Goal: Task Accomplishment & Management: Complete application form

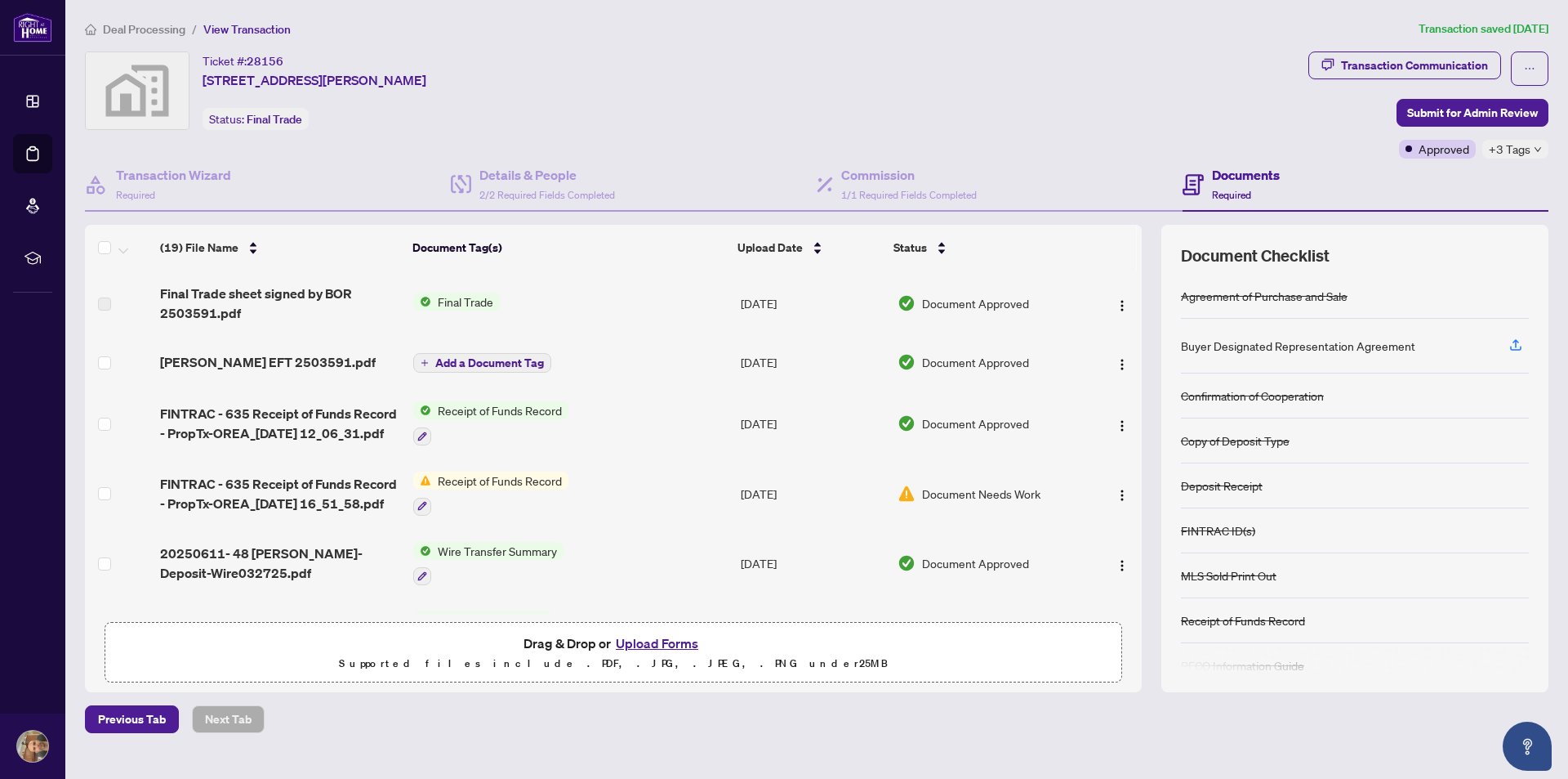
click at [148, 31] on span "Deal Processing" at bounding box center [143, 29] width 82 height 15
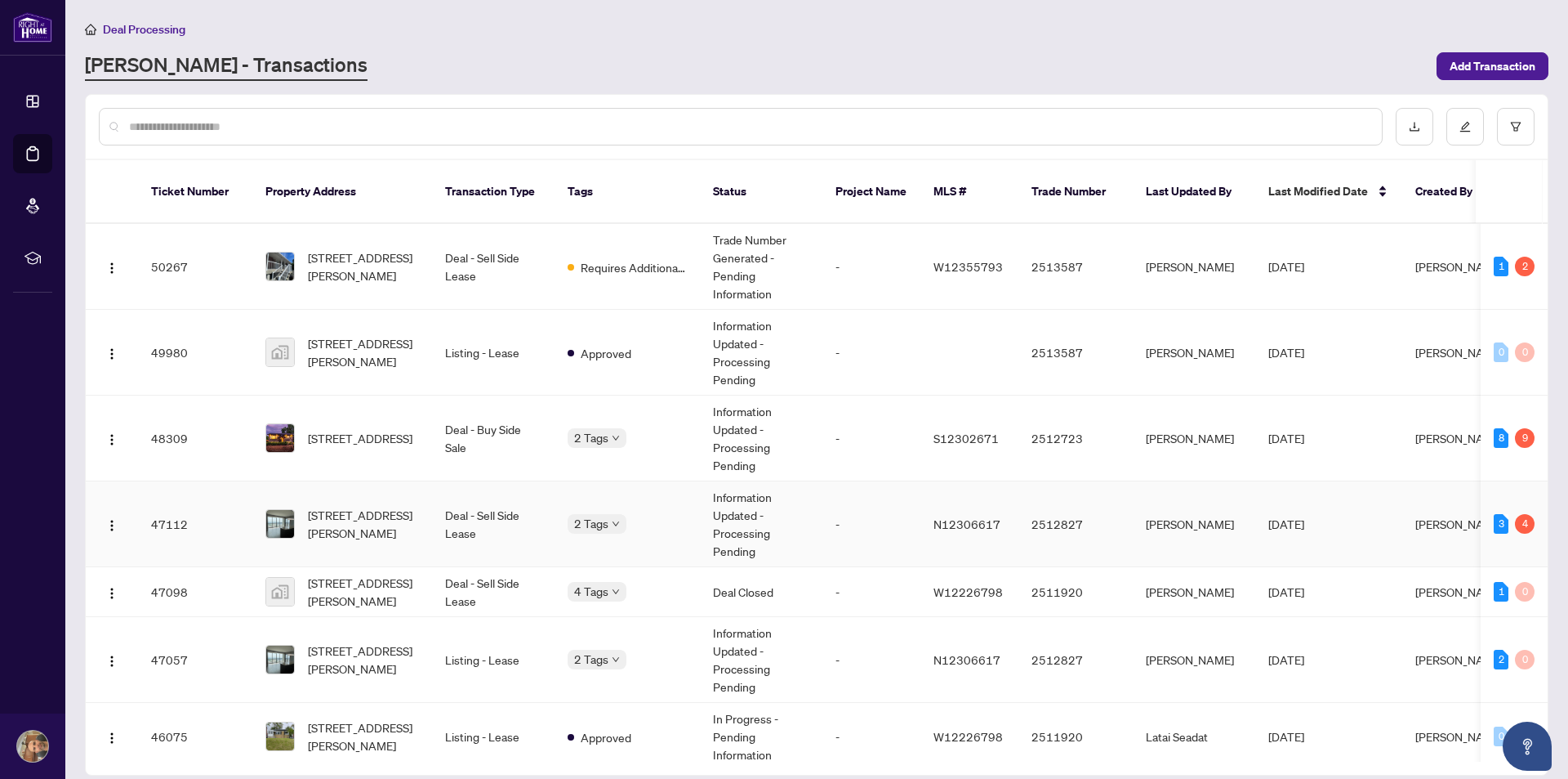
click at [824, 507] on td "-" at bounding box center [870, 524] width 98 height 86
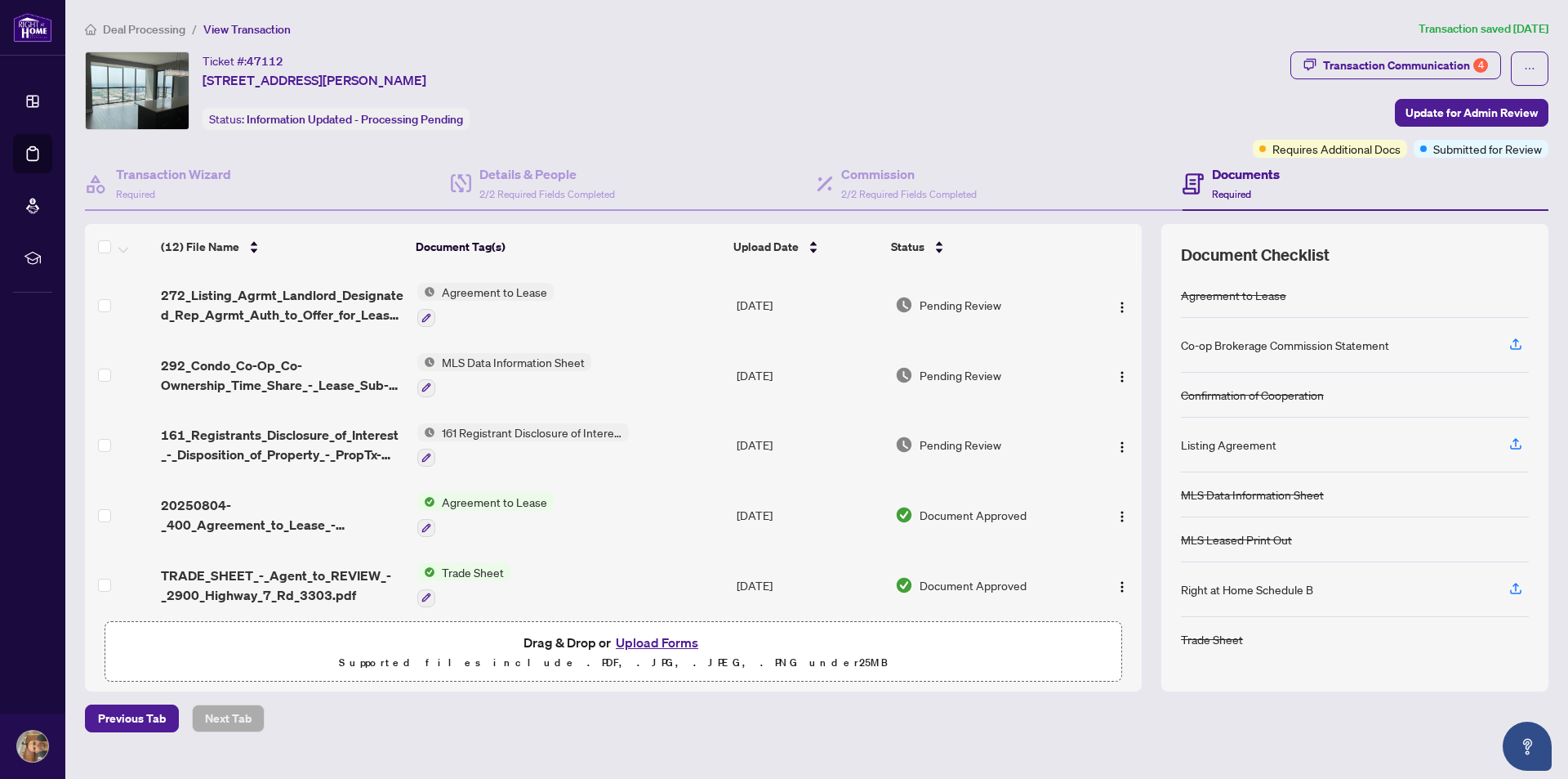
click at [162, 30] on span "Deal Processing" at bounding box center [143, 29] width 82 height 15
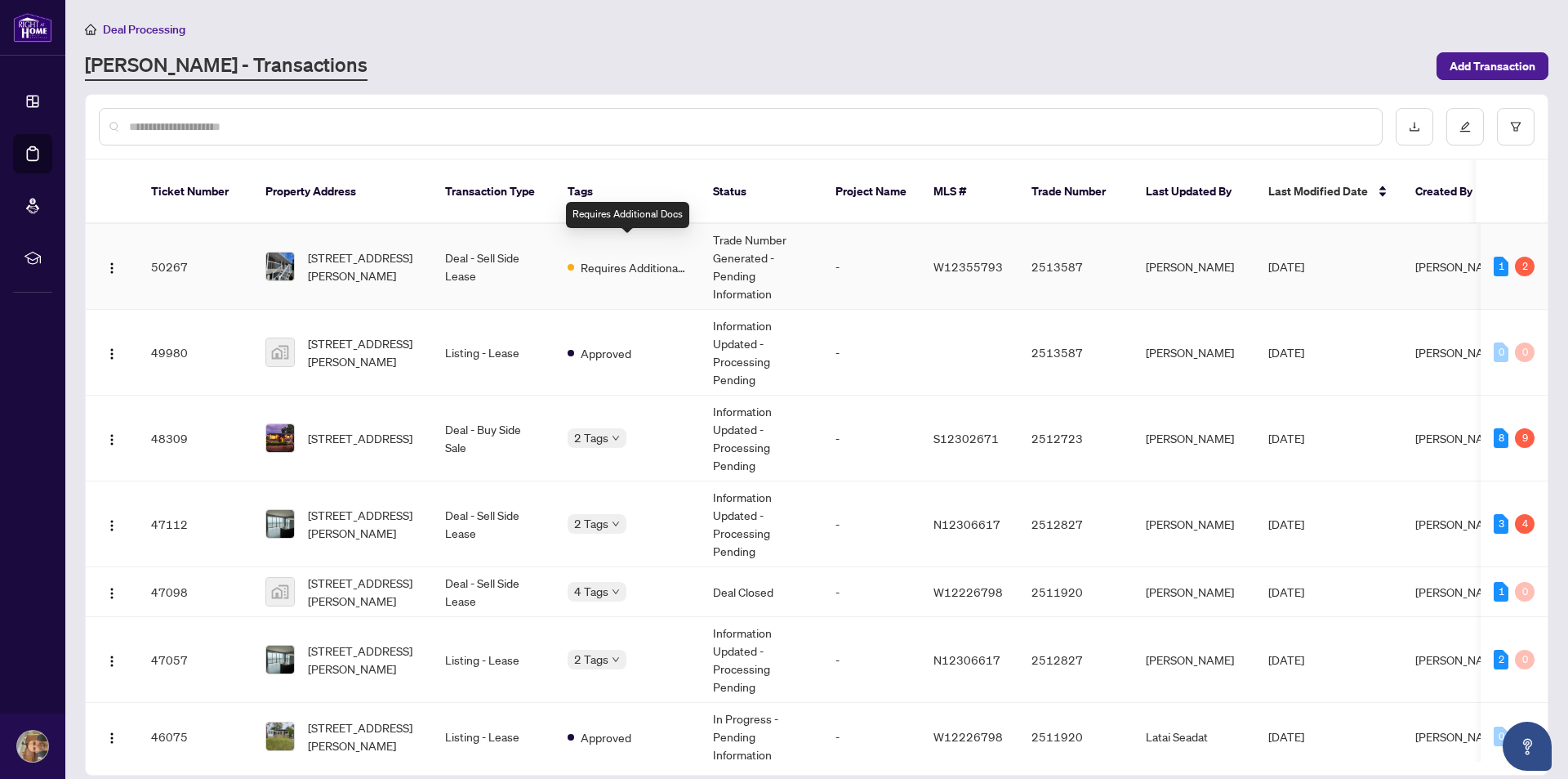
click at [616, 258] on span "Requires Additional Docs" at bounding box center [633, 267] width 106 height 18
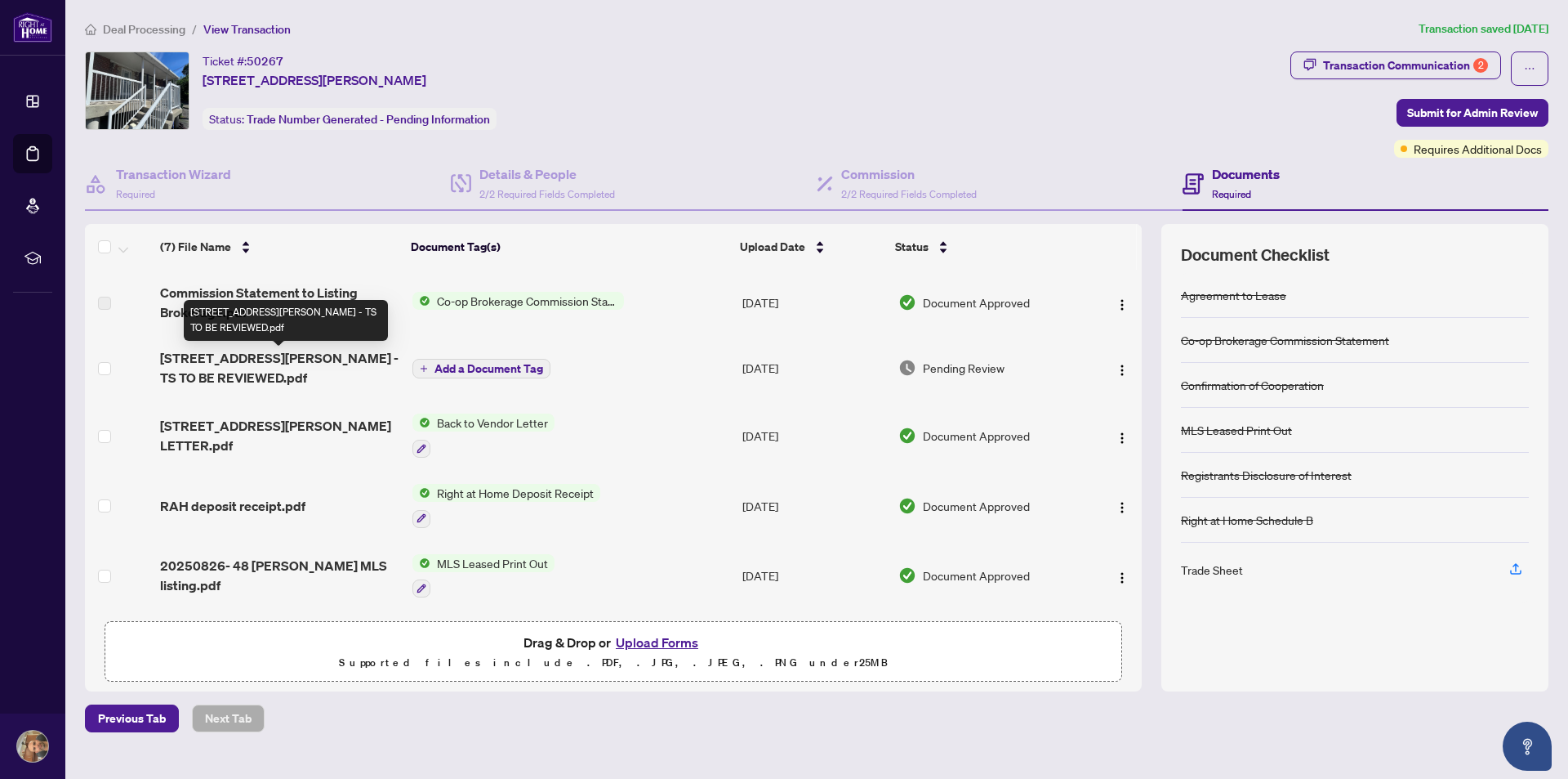
click at [322, 361] on span "[STREET_ADDRESS][PERSON_NAME] - TS TO BE REVIEWED.pdf" at bounding box center [280, 368] width 239 height 40
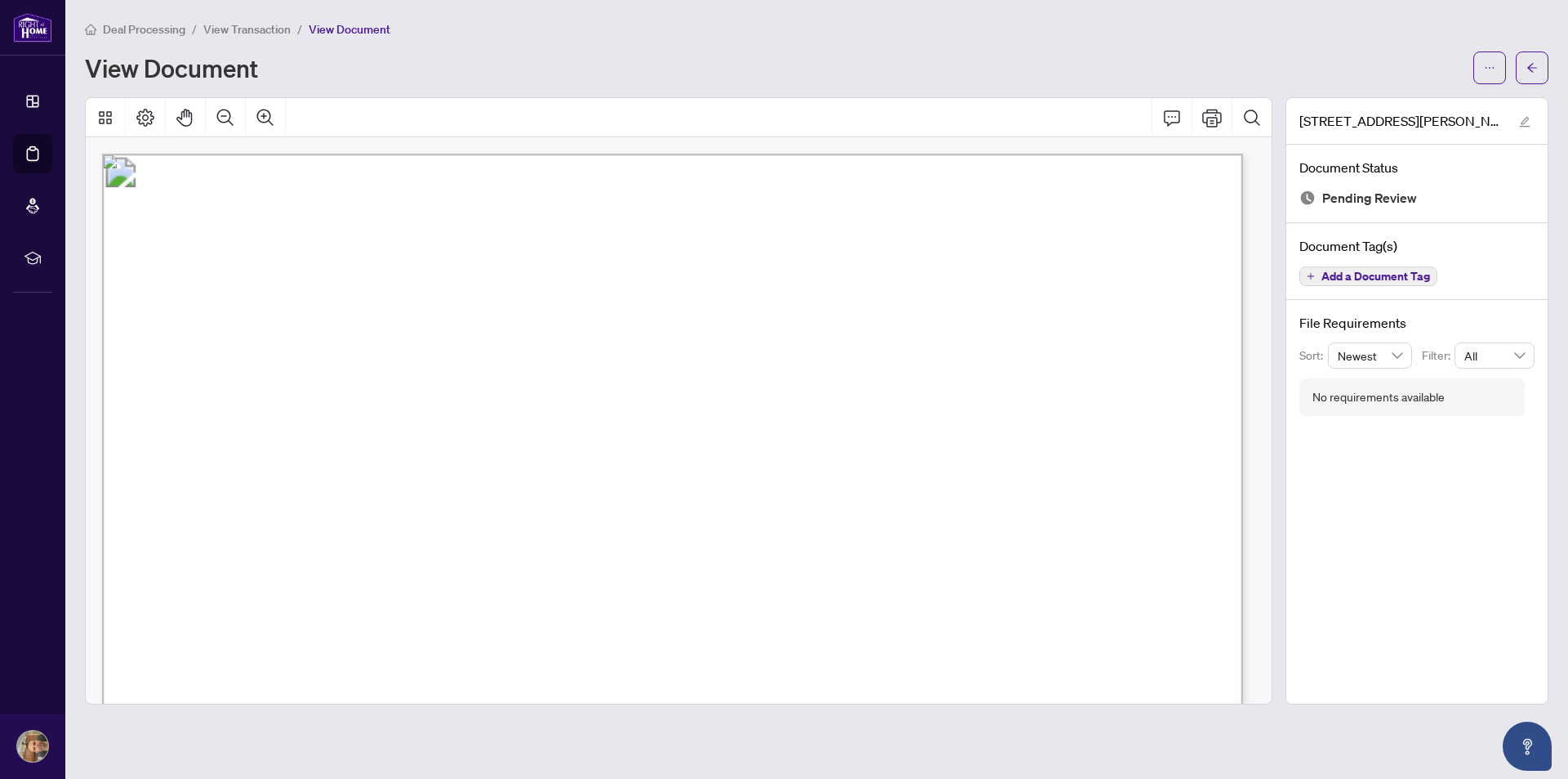
click at [1489, 83] on div "Deal Processing / View Transaction / View Document View Document [STREET_ADDRES…" at bounding box center [816, 362] width 1463 height 685
click at [1490, 70] on icon "ellipsis" at bounding box center [1490, 68] width 12 height 12
click at [1422, 99] on span "Download" at bounding box center [1431, 103] width 124 height 18
click at [268, 26] on span "View Transaction" at bounding box center [247, 29] width 87 height 15
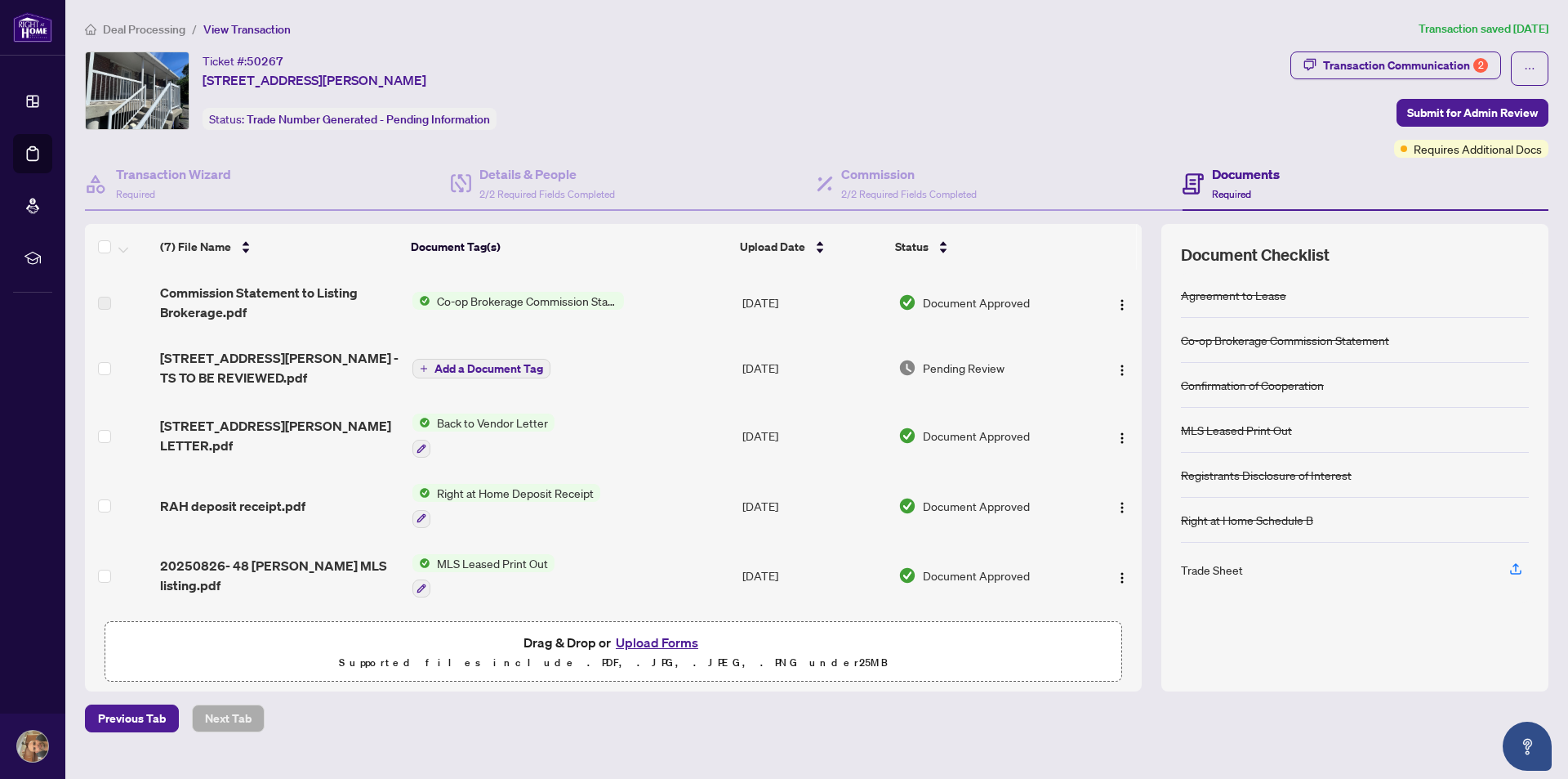
click at [165, 26] on span "Deal Processing" at bounding box center [143, 29] width 82 height 15
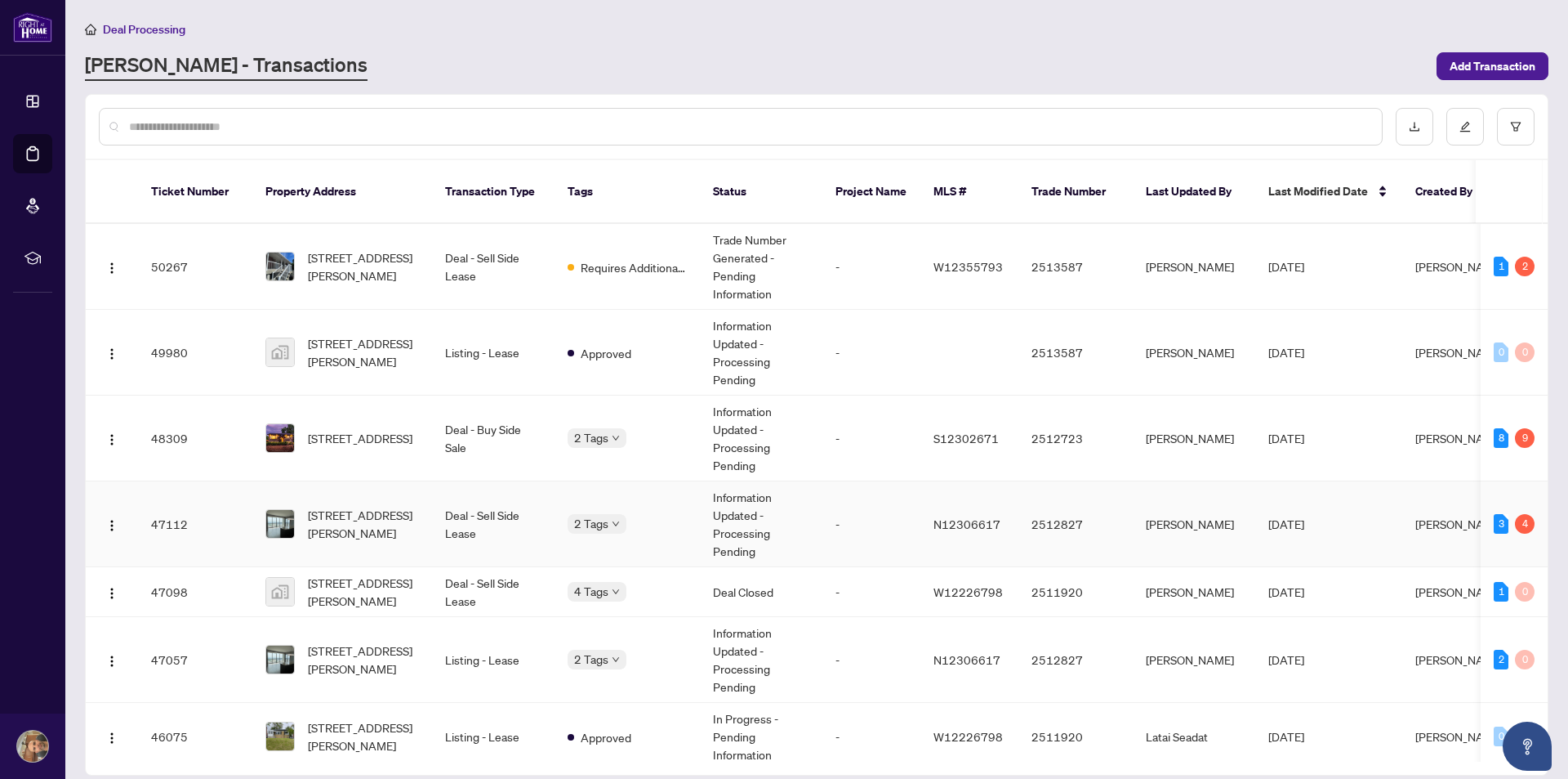
click at [656, 519] on td "2 Tags" at bounding box center [626, 524] width 145 height 86
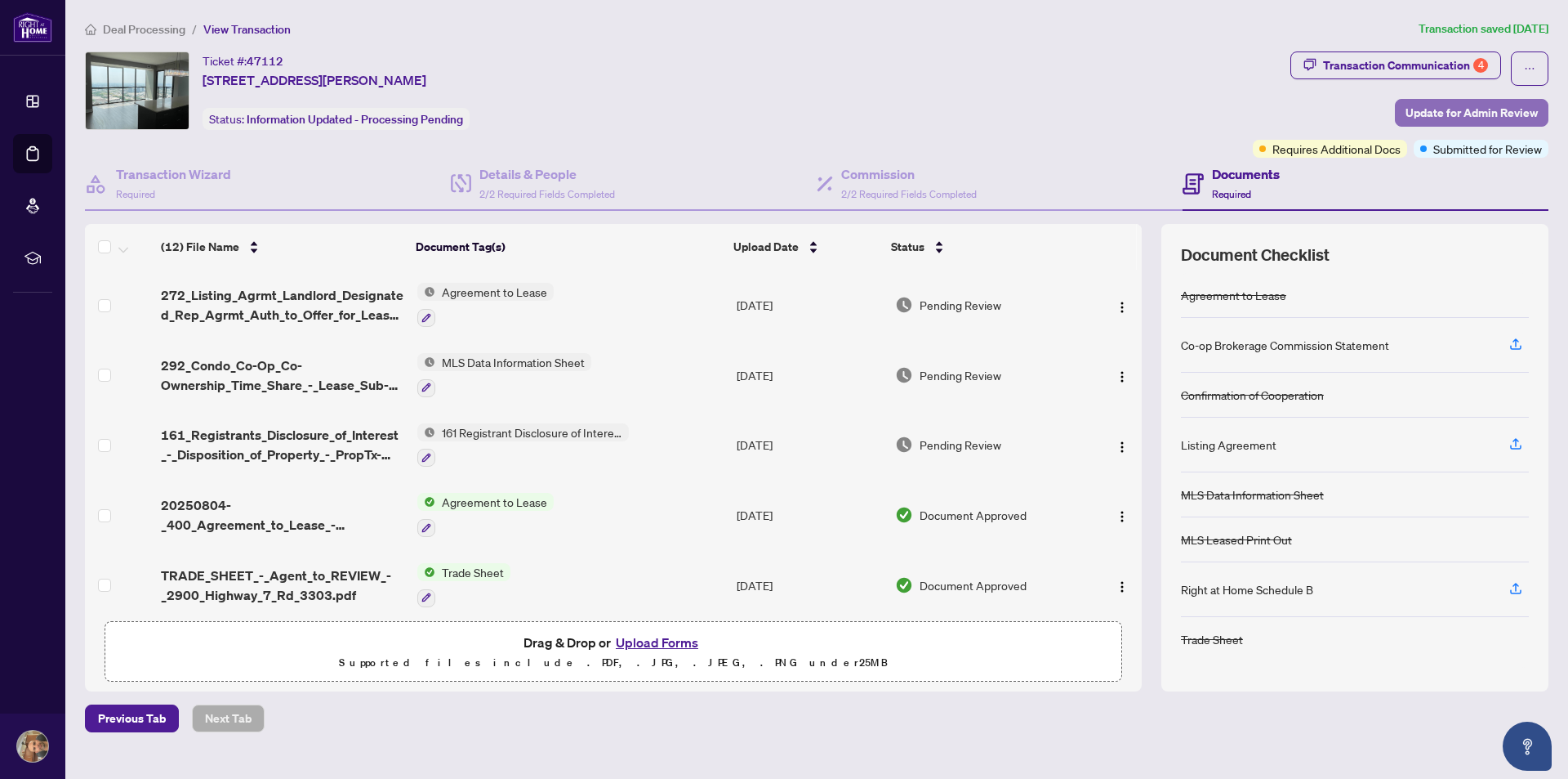
click at [1495, 111] on span "Update for Admin Review" at bounding box center [1472, 113] width 132 height 26
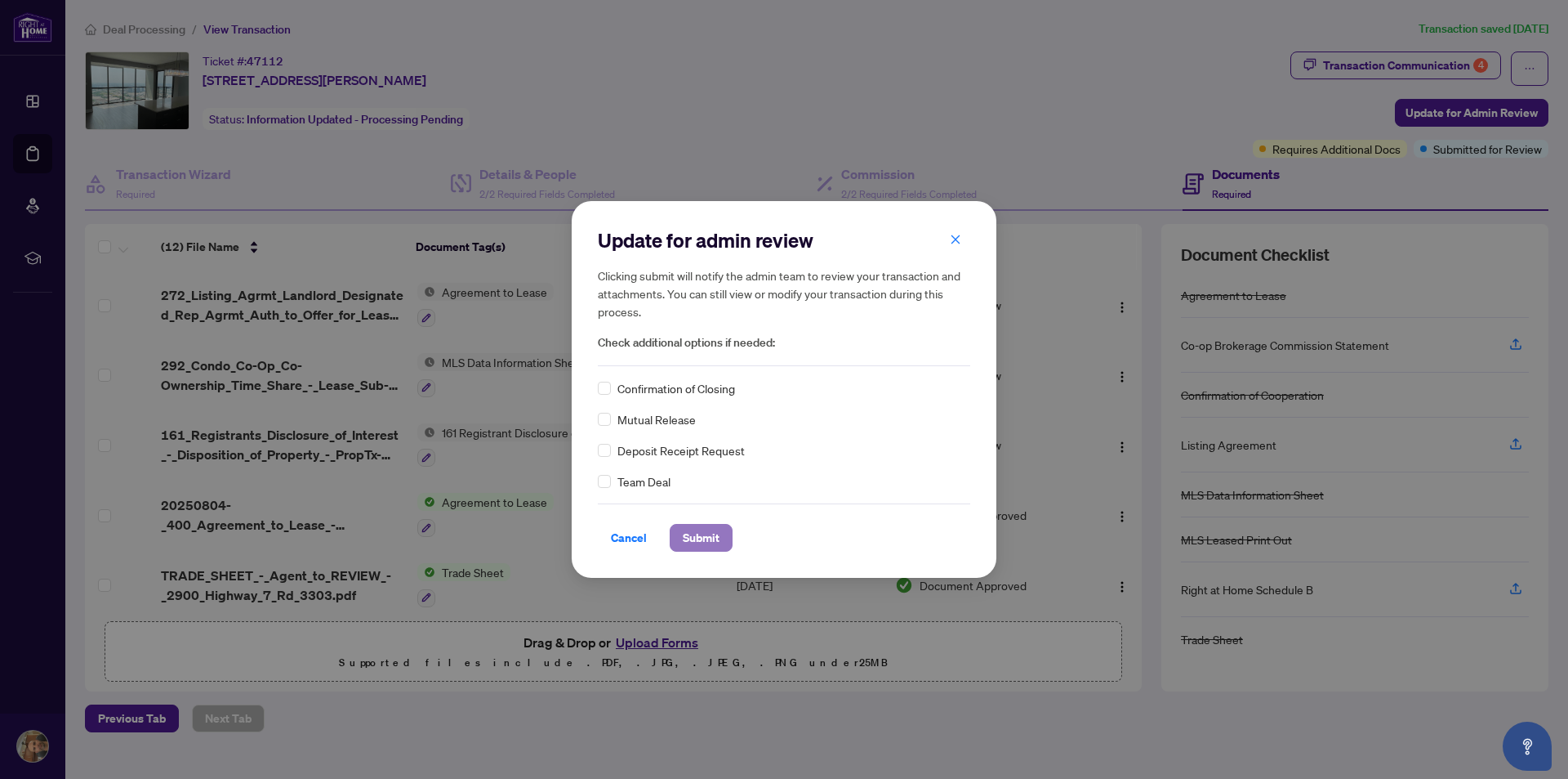
click at [698, 544] on span "Submit" at bounding box center [701, 538] width 37 height 26
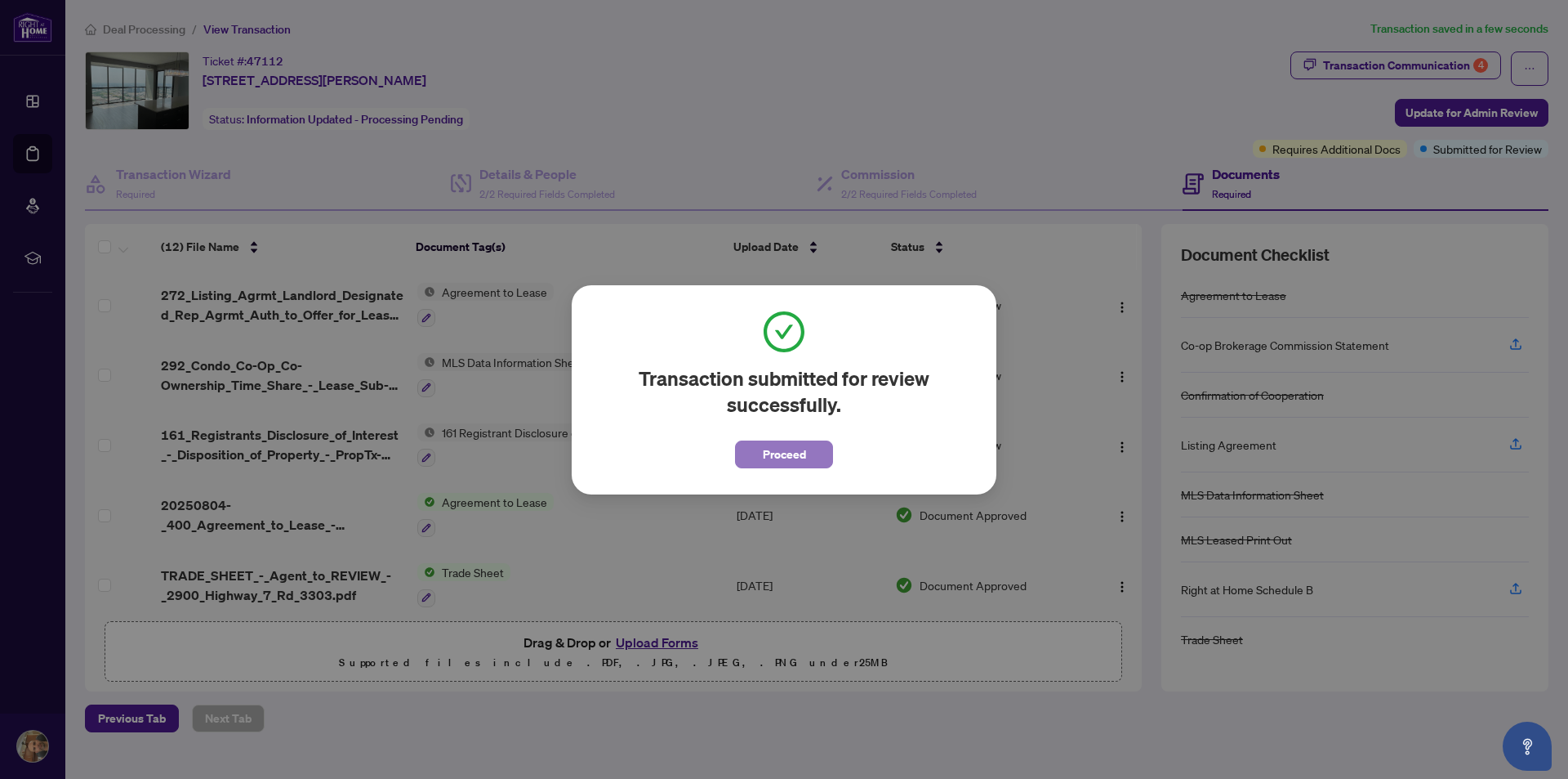
click at [784, 455] on span "Proceed" at bounding box center [784, 454] width 43 height 26
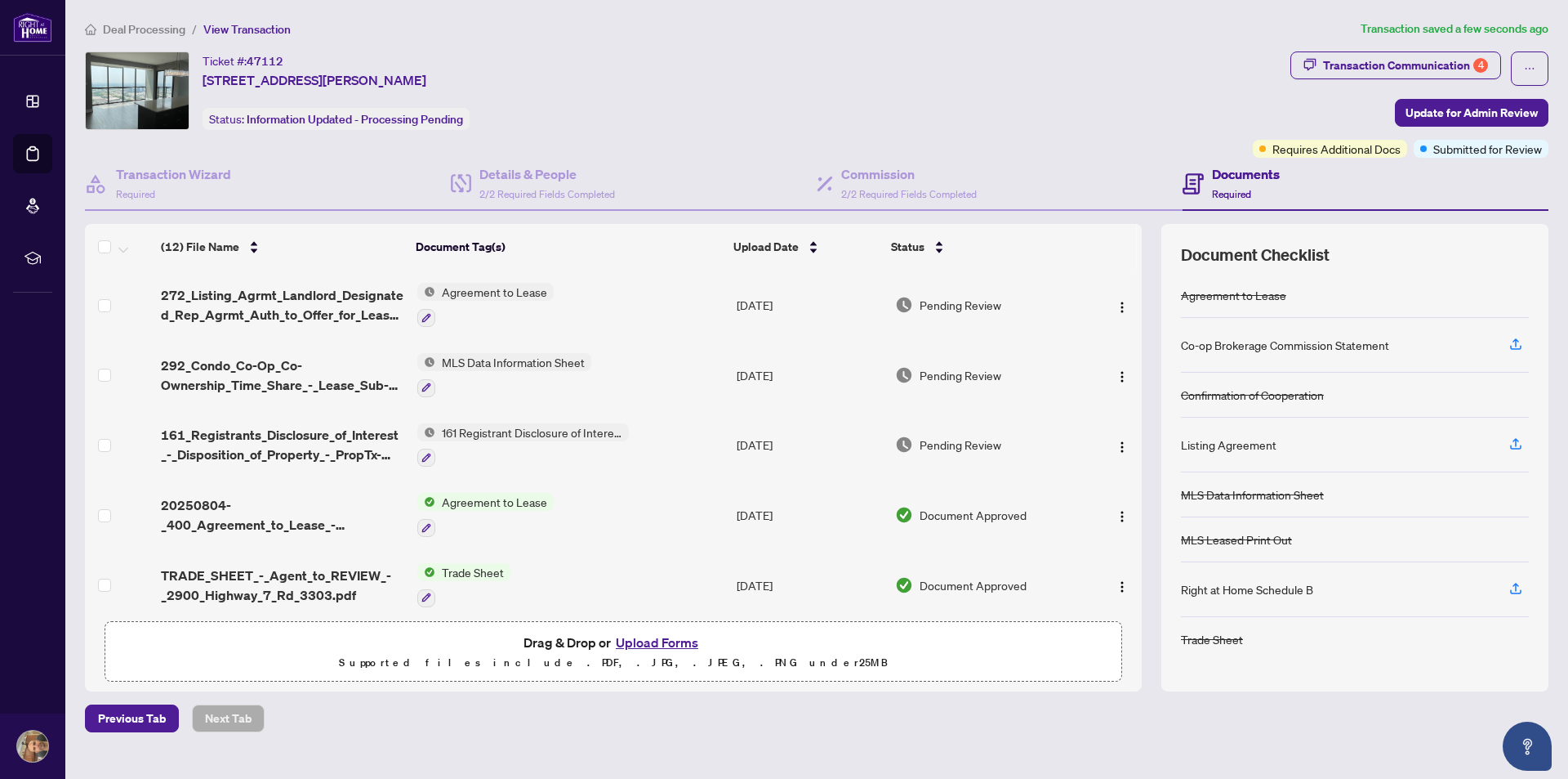
click at [141, 23] on span "Deal Processing" at bounding box center [143, 29] width 82 height 15
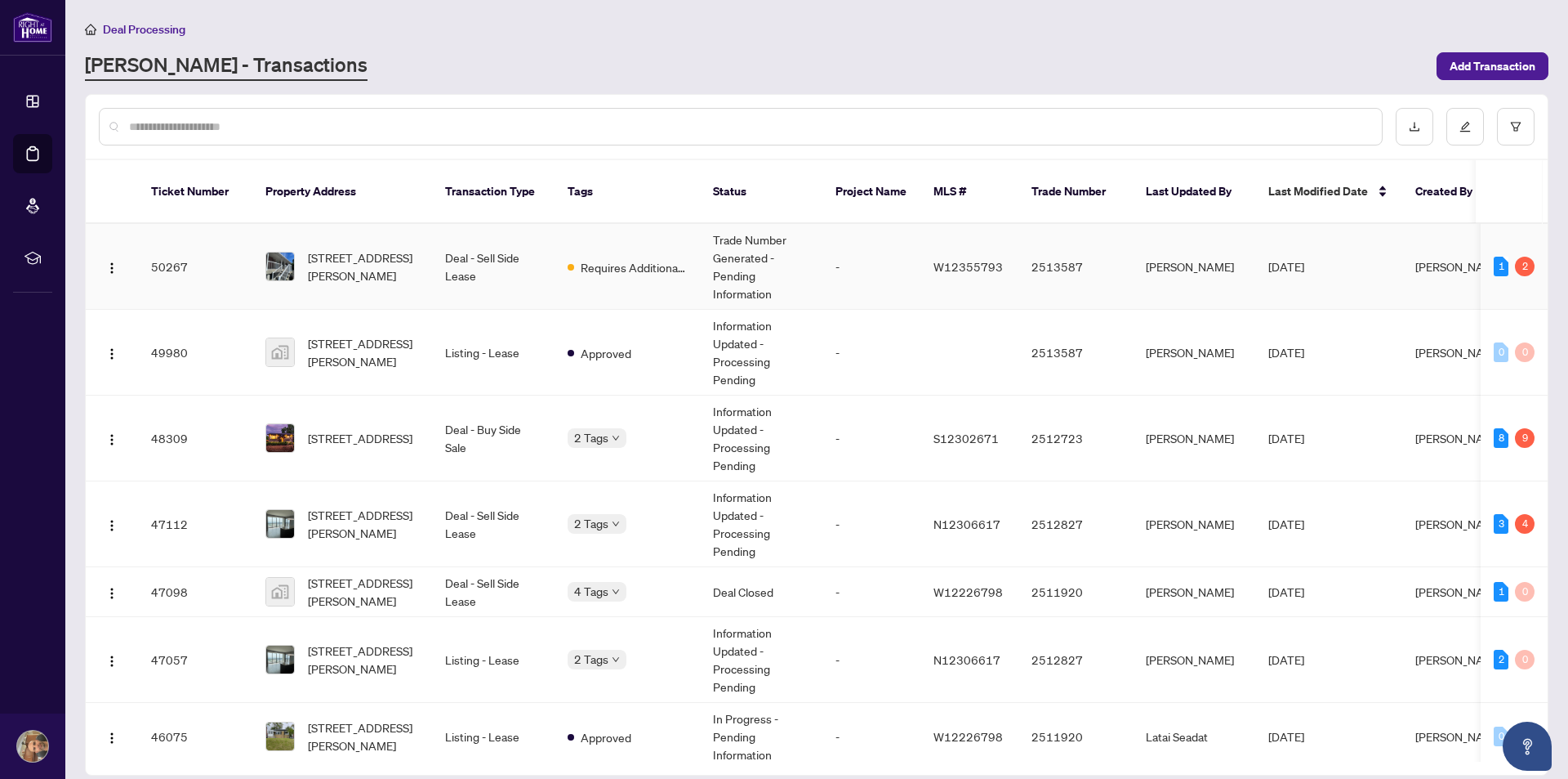
click at [221, 259] on td "50267" at bounding box center [196, 266] width 115 height 86
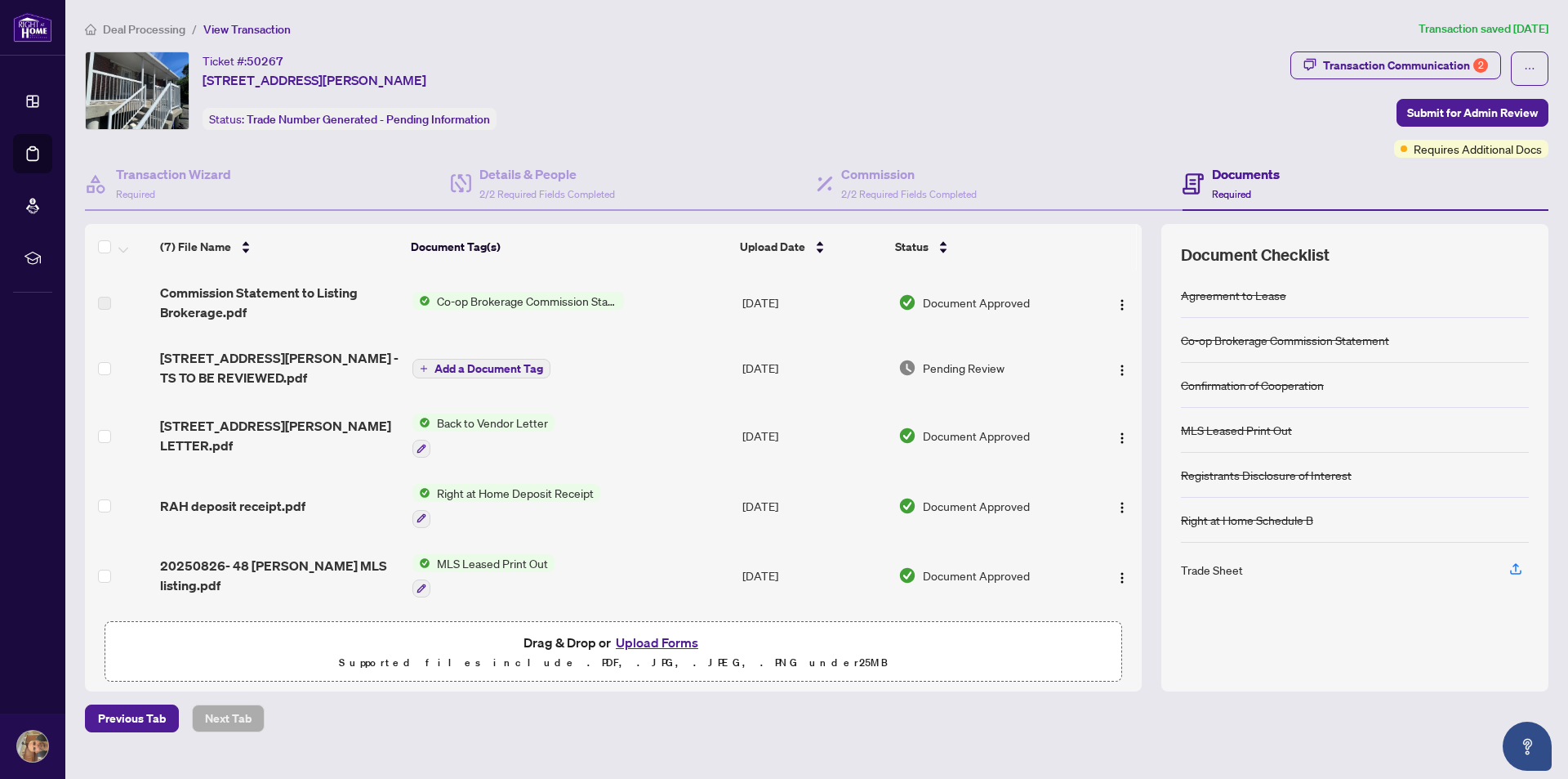
click at [681, 639] on button "Upload Forms" at bounding box center [656, 642] width 92 height 21
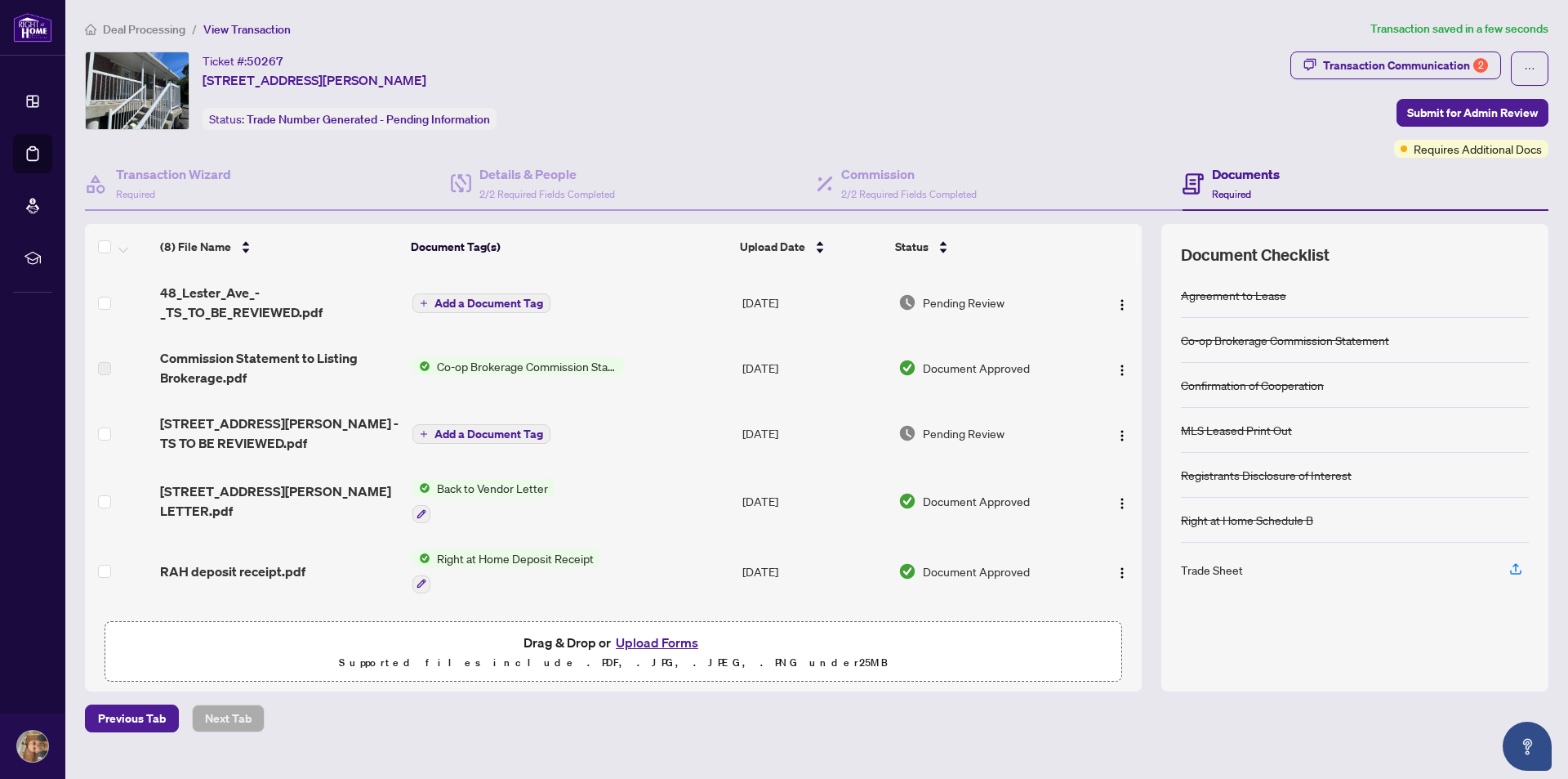
click at [436, 298] on span "Add a Document Tag" at bounding box center [489, 303] width 109 height 12
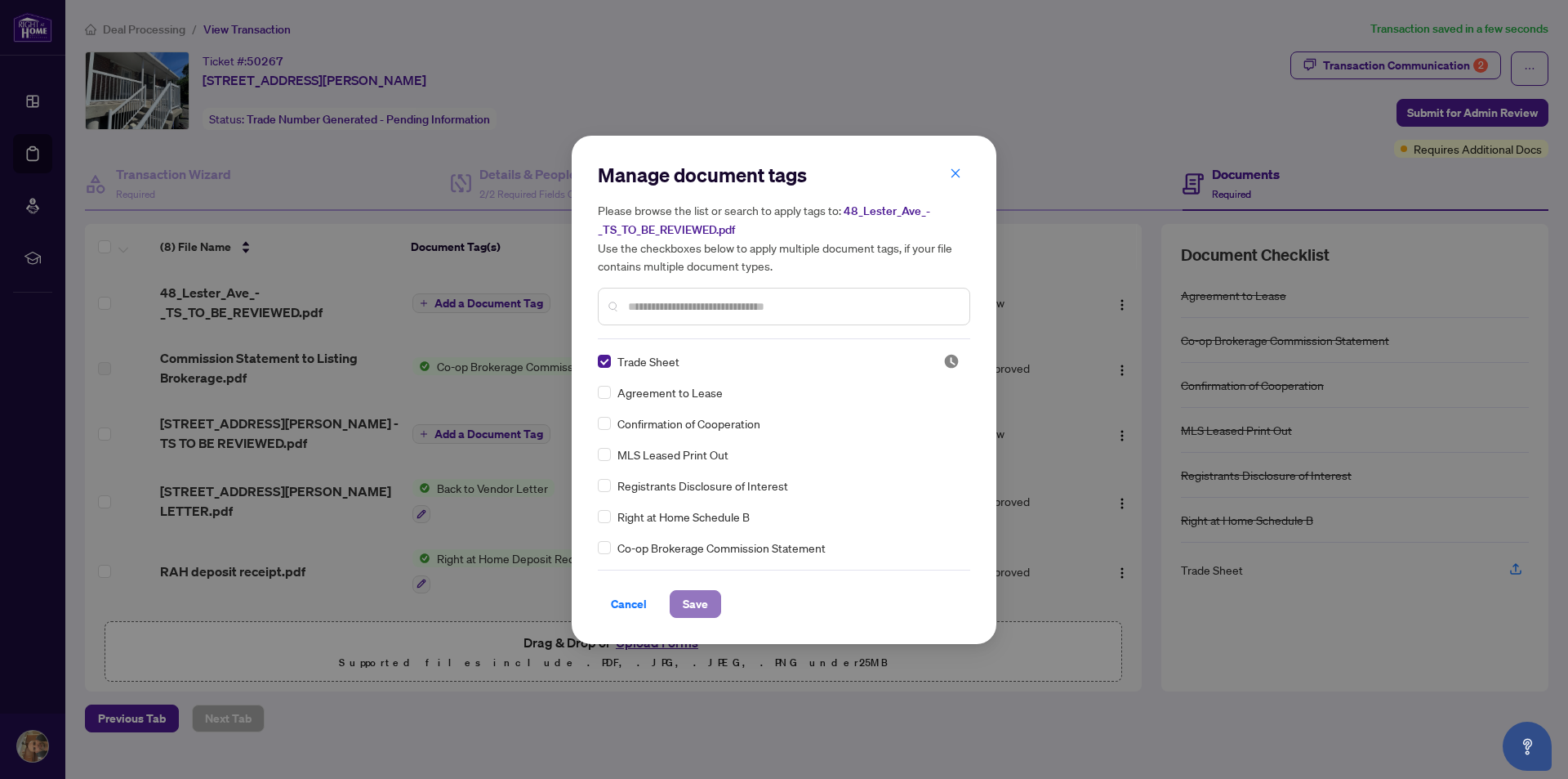
click at [701, 609] on span "Save" at bounding box center [696, 604] width 26 height 26
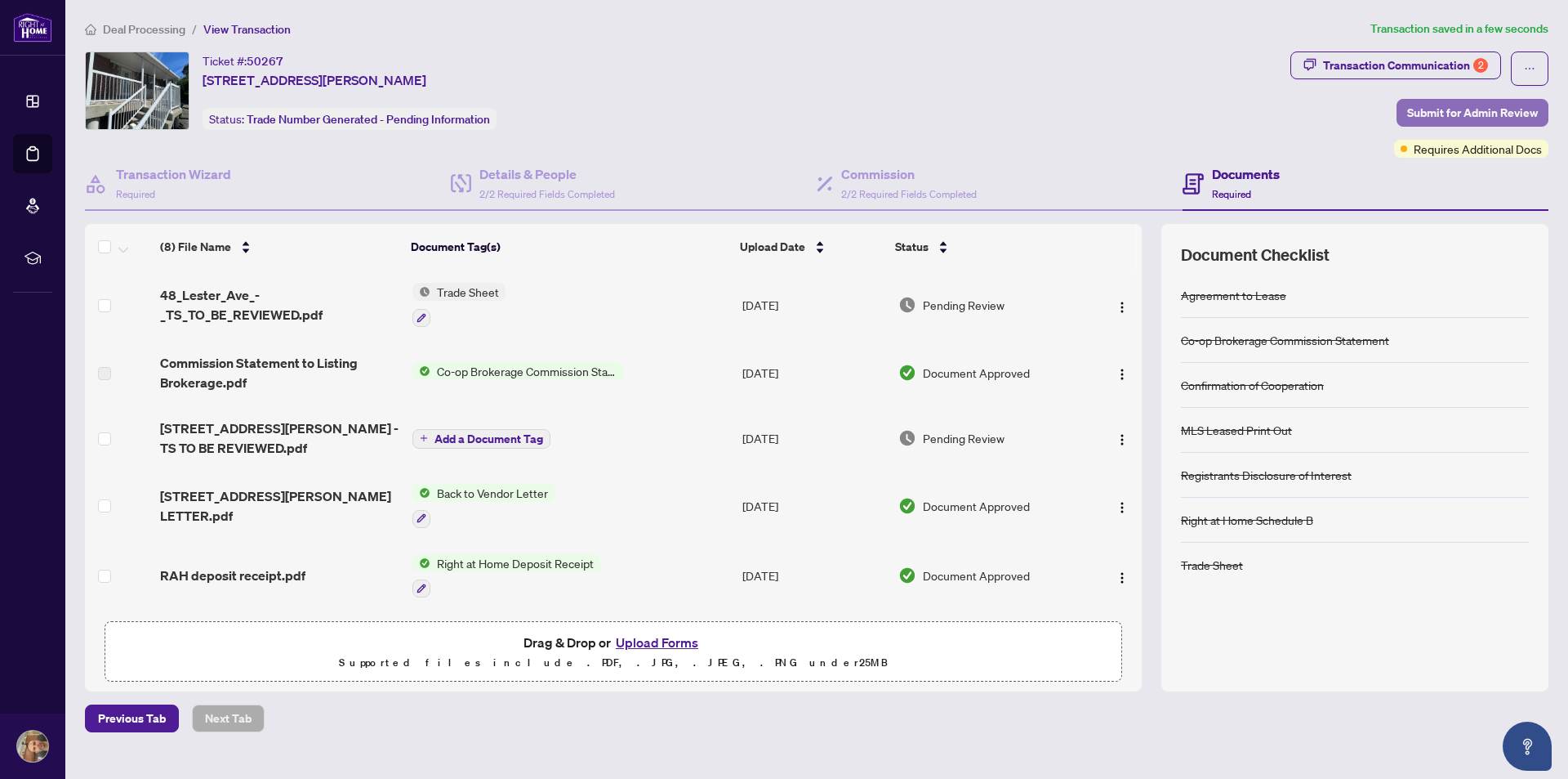
click at [1471, 122] on span "Submit for Admin Review" at bounding box center [1472, 113] width 130 height 26
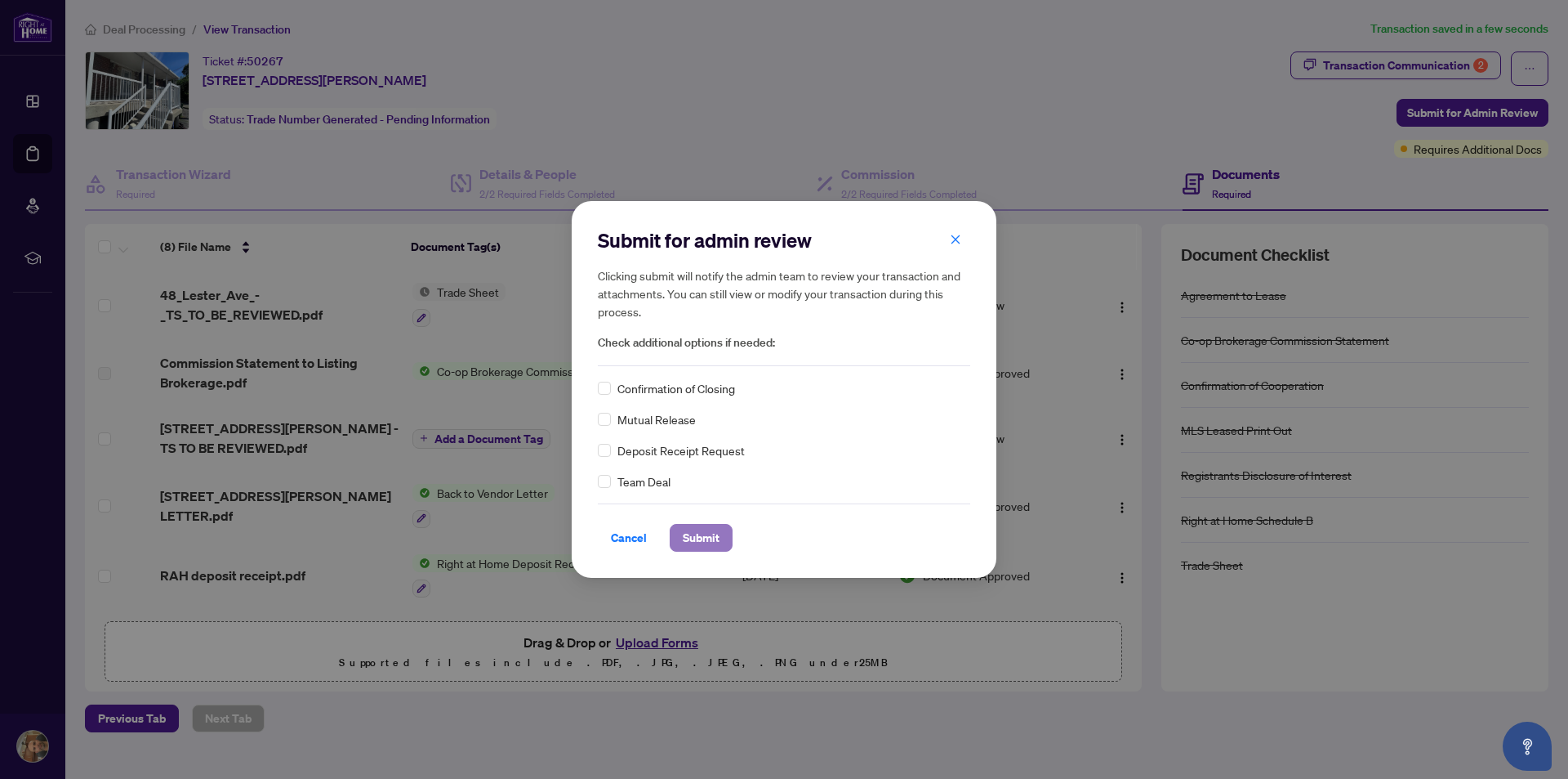
click at [708, 539] on span "Submit" at bounding box center [701, 538] width 37 height 26
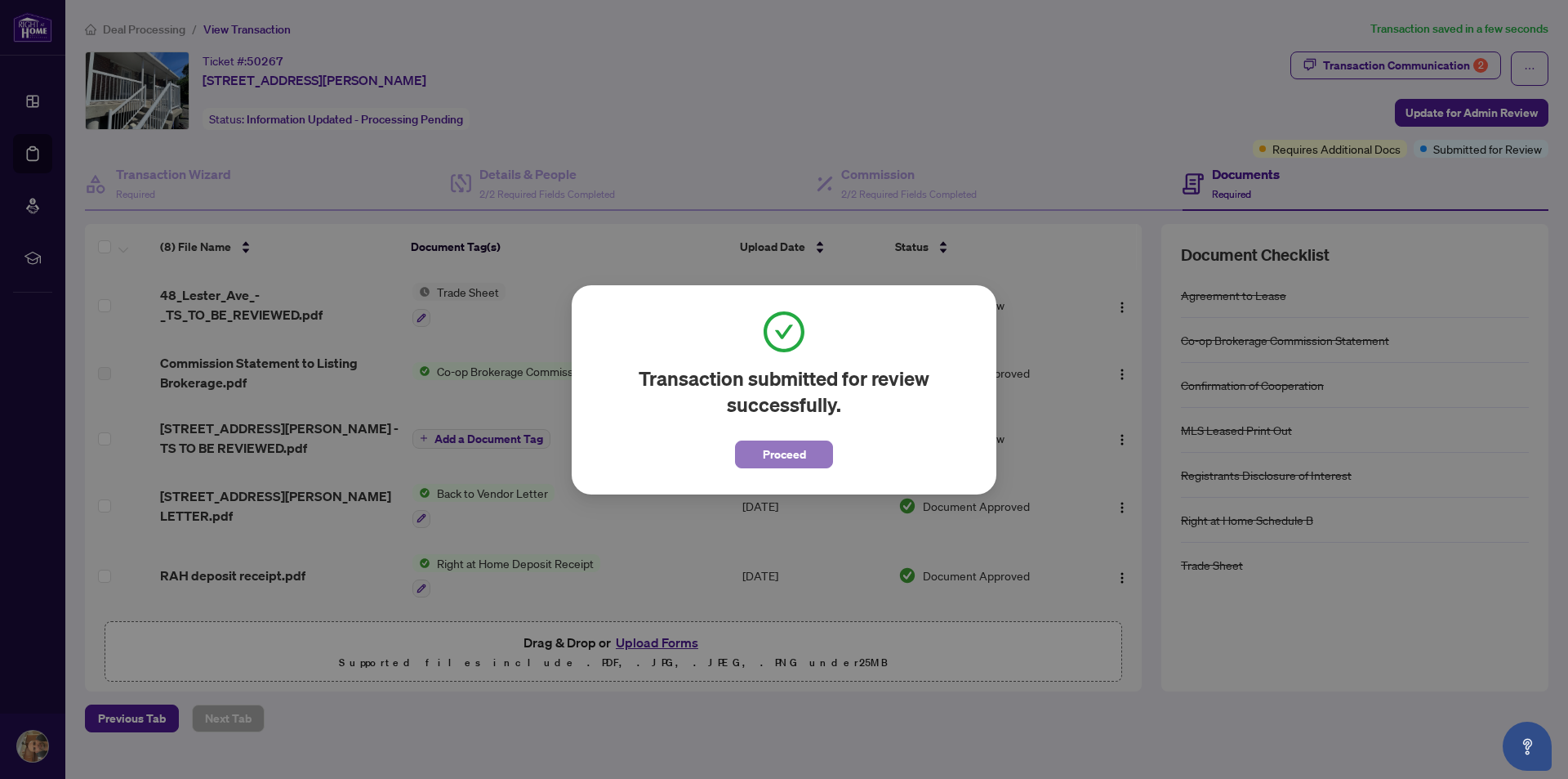
click at [777, 456] on span "Proceed" at bounding box center [784, 454] width 43 height 26
